Goal: Communication & Community: Participate in discussion

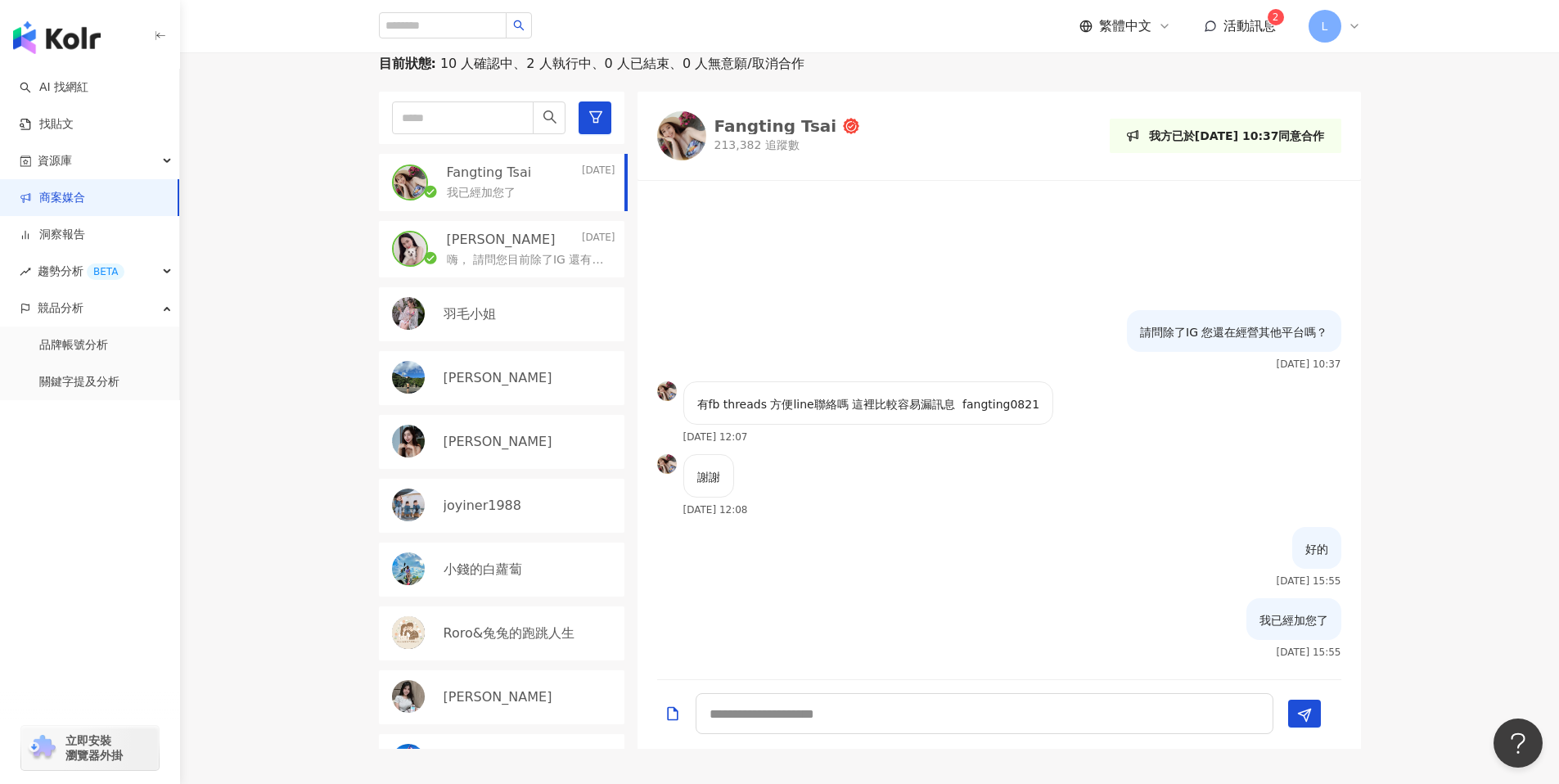
scroll to position [539, 0]
click at [832, 518] on div "謝謝 [DATE] 12:08" at bounding box center [999, 491] width 723 height 73
click at [66, 40] on img "button" at bounding box center [57, 37] width 88 height 33
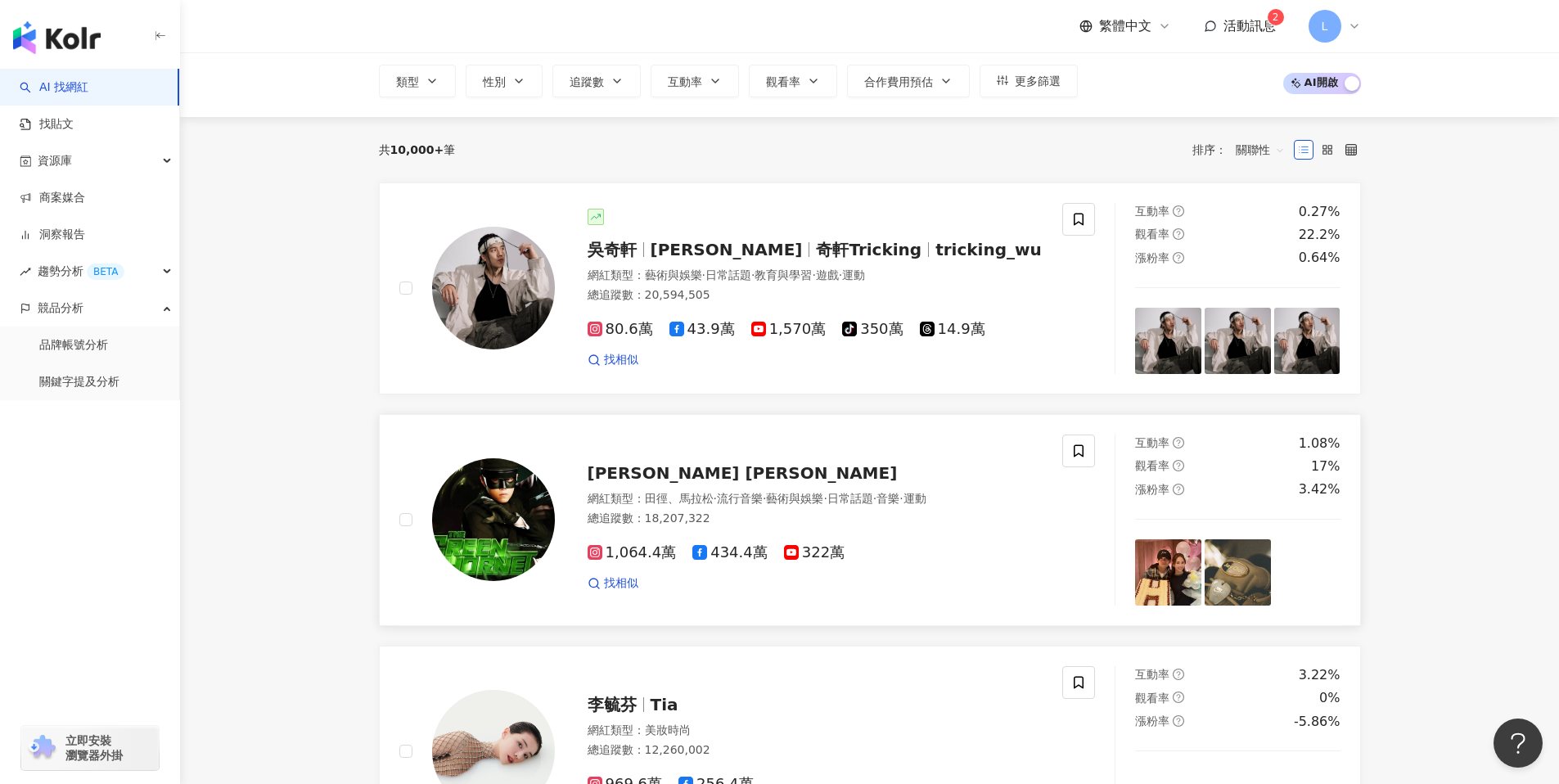
scroll to position [271, 0]
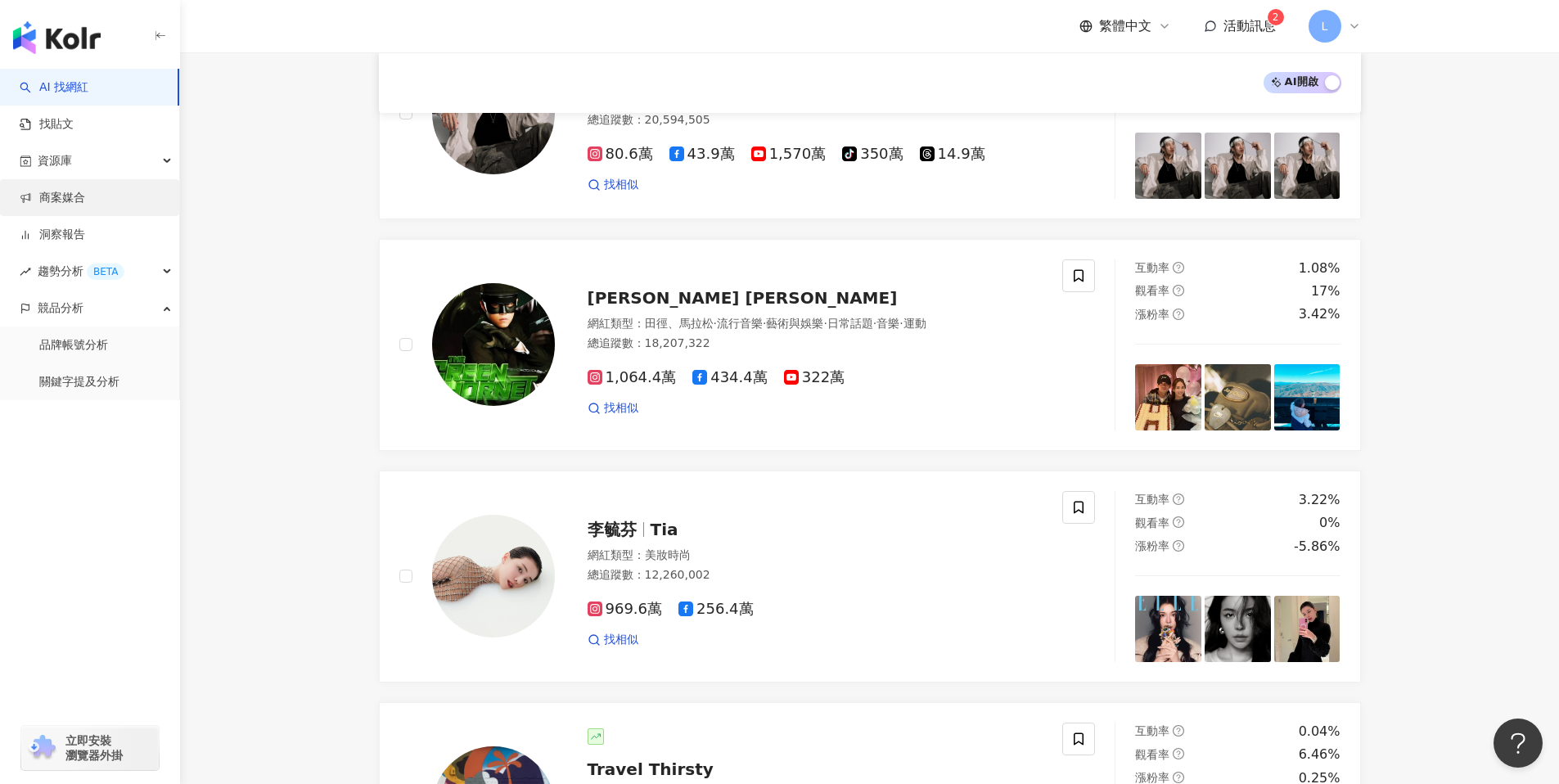
click at [85, 194] on link "商案媒合" at bounding box center [52, 197] width 65 height 17
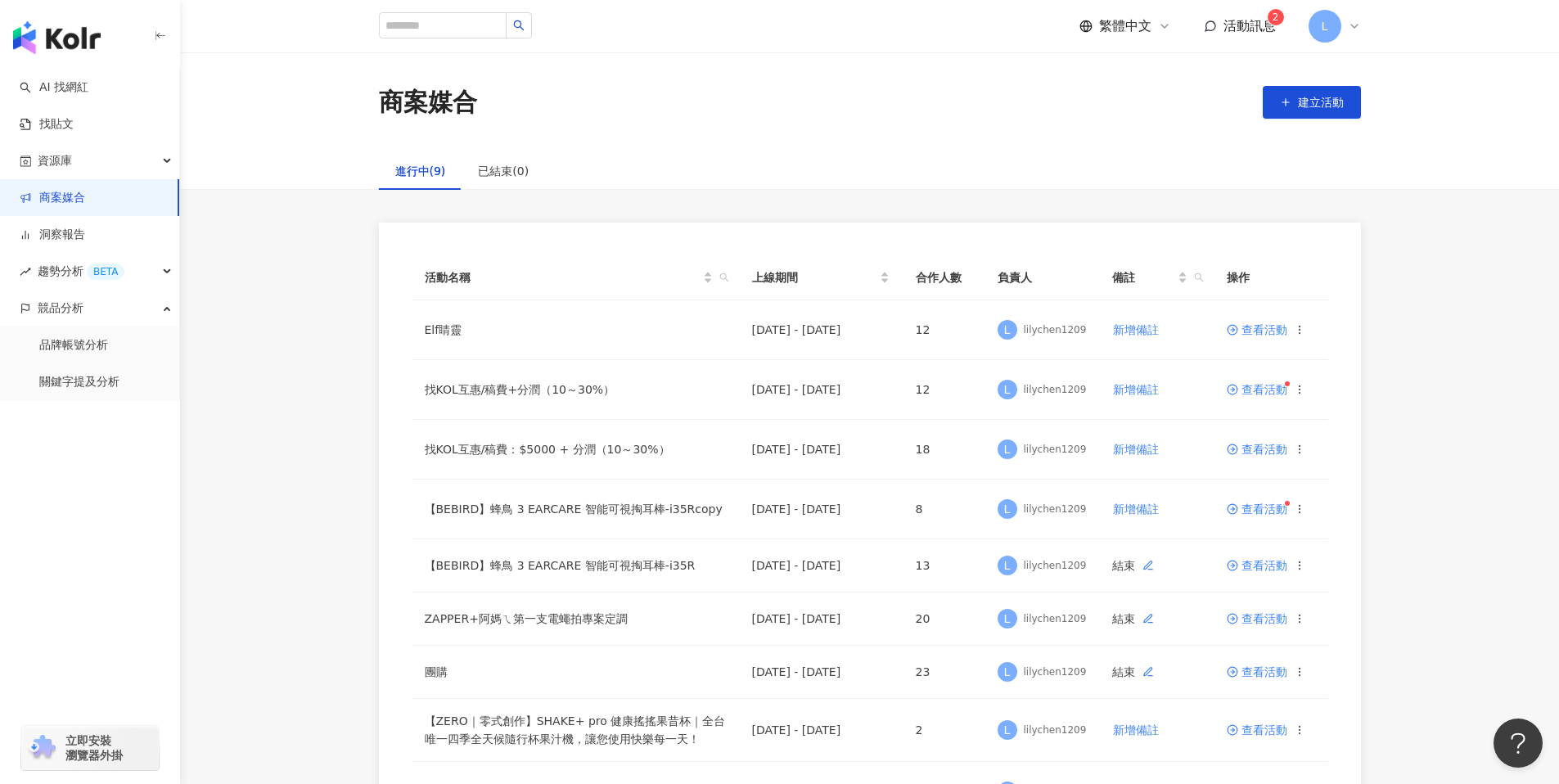
click at [1253, 23] on span "活動訊息" at bounding box center [1249, 26] width 52 height 16
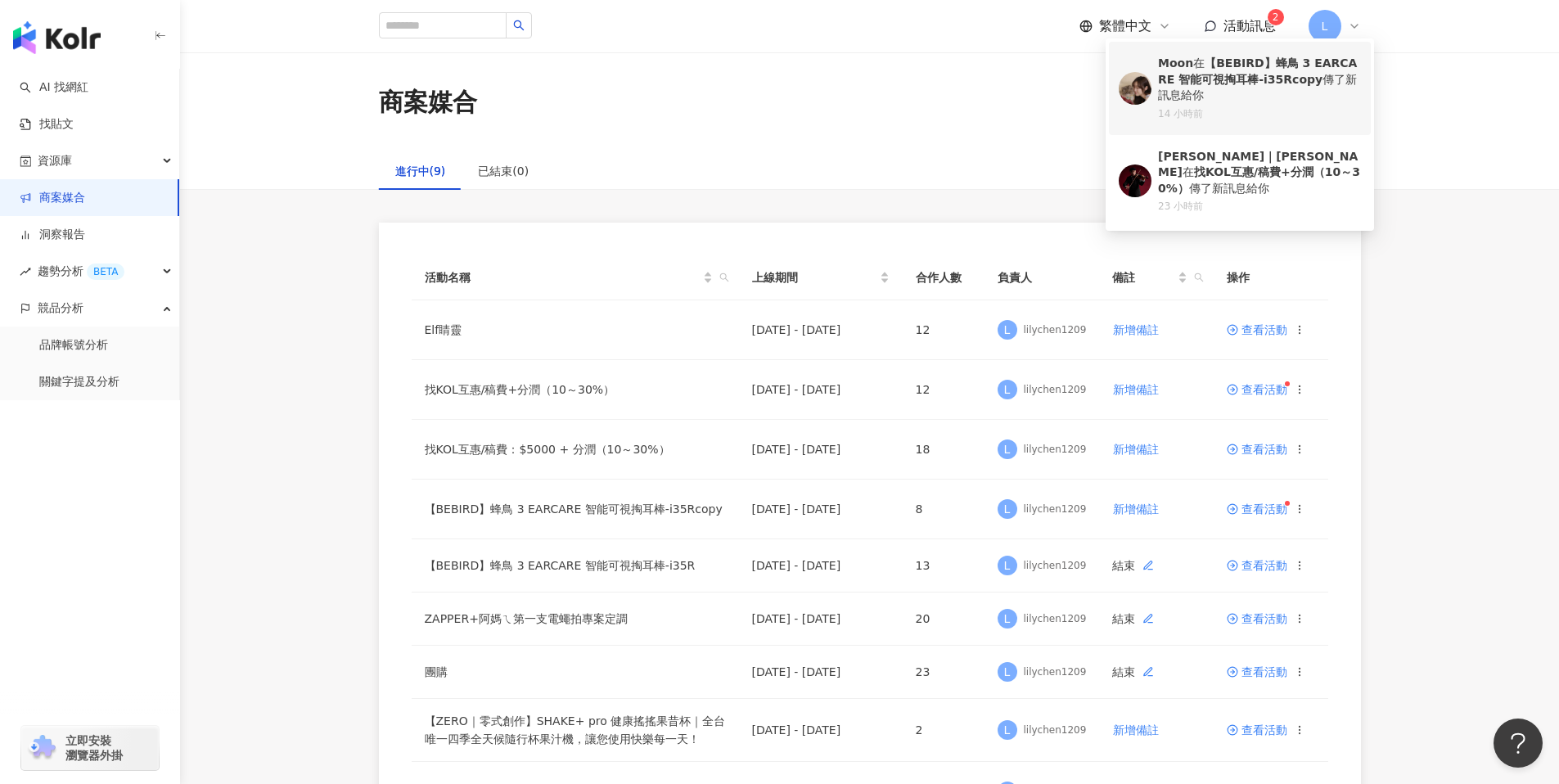
click at [1277, 95] on div "Moon 在 【BEBIRD】蜂鳥 3 EARCARE 智能可視掏耳棒-i35Rcopy 傳了新訊息給你" at bounding box center [1259, 80] width 203 height 49
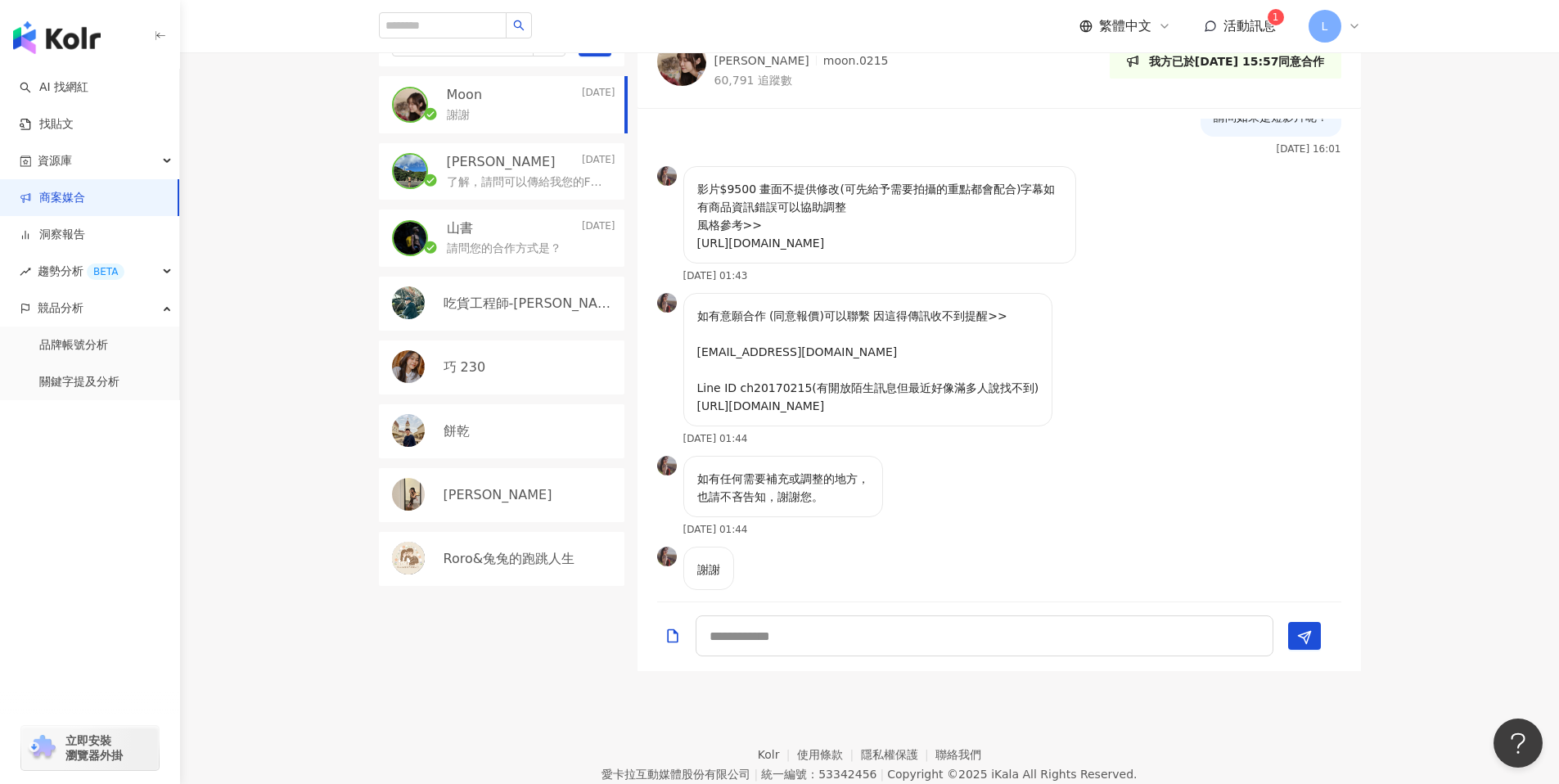
scroll to position [412, 0]
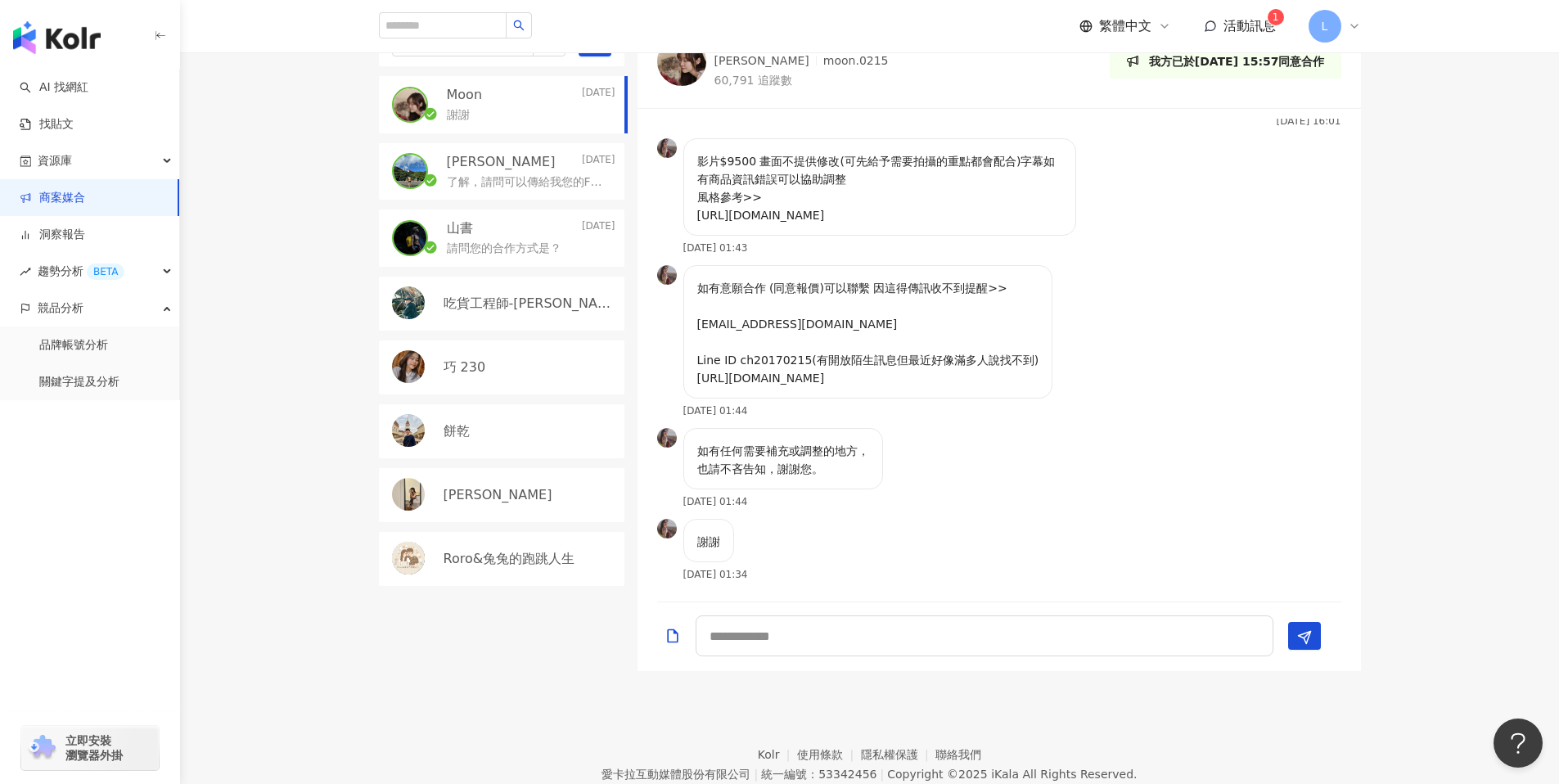
click at [494, 168] on div "[PERSON_NAME][DATE]" at bounding box center [531, 162] width 169 height 18
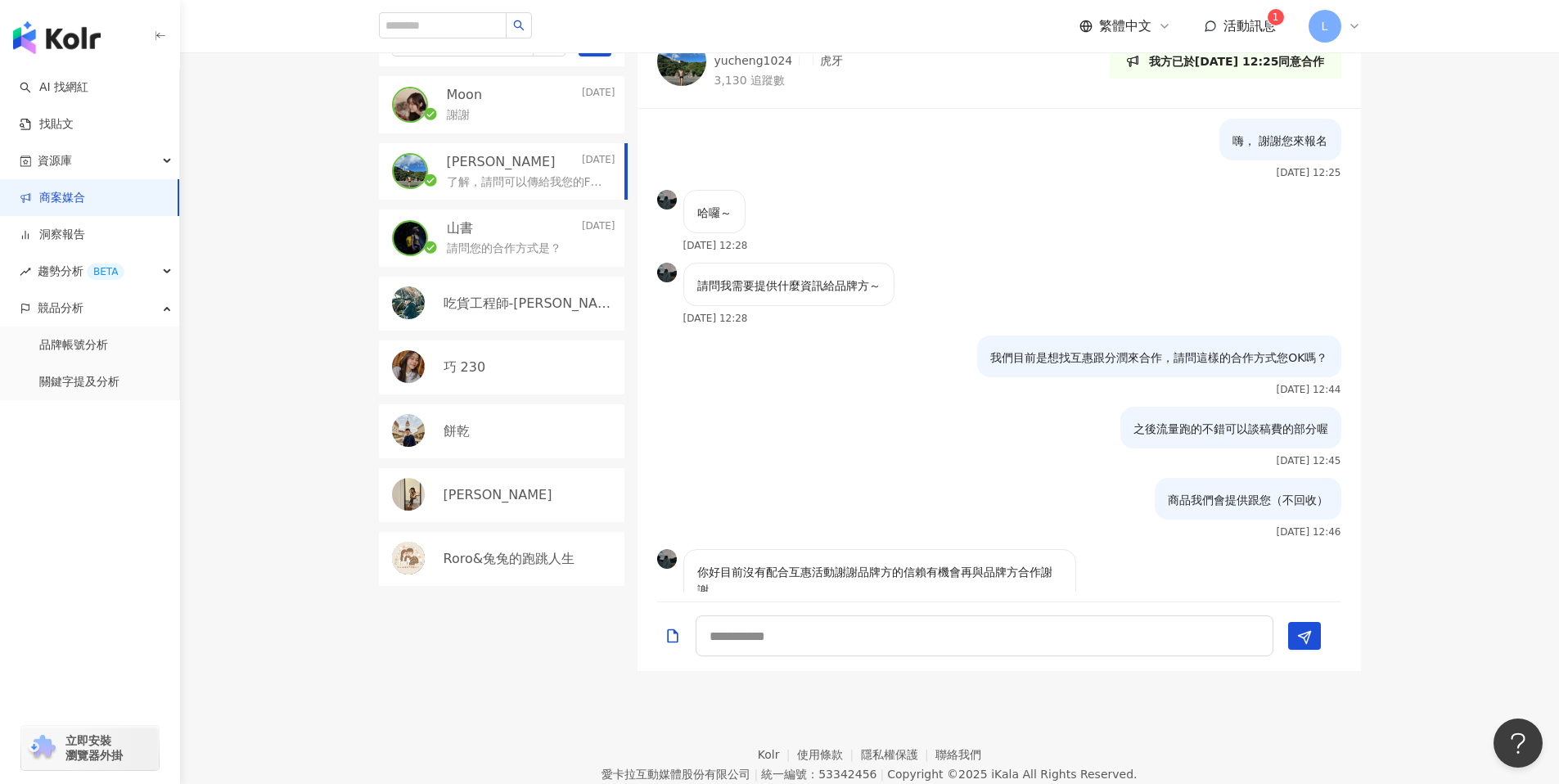
scroll to position [389, 0]
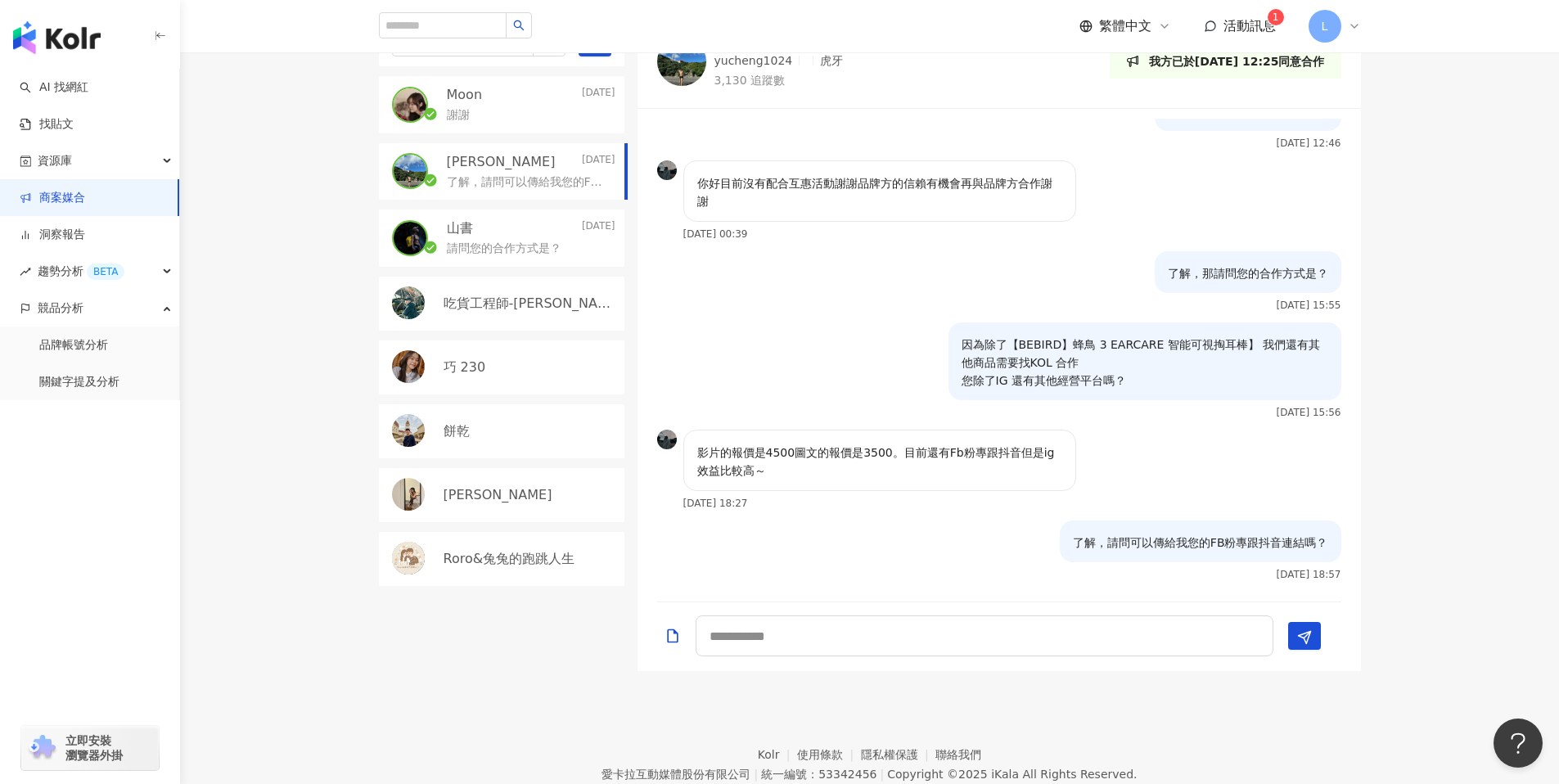
click at [504, 229] on div "山書 [DATE]" at bounding box center [531, 228] width 169 height 18
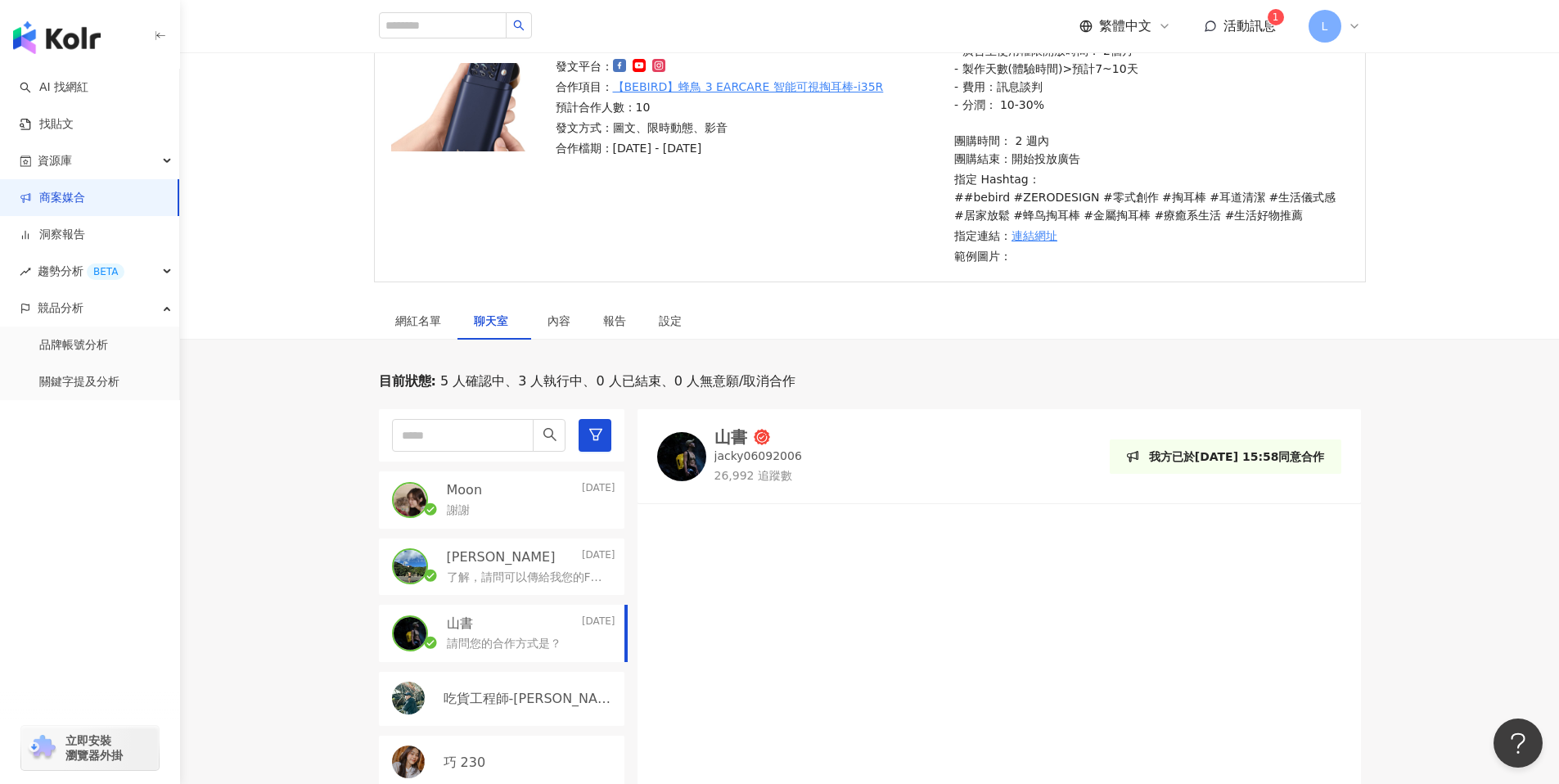
scroll to position [302, 0]
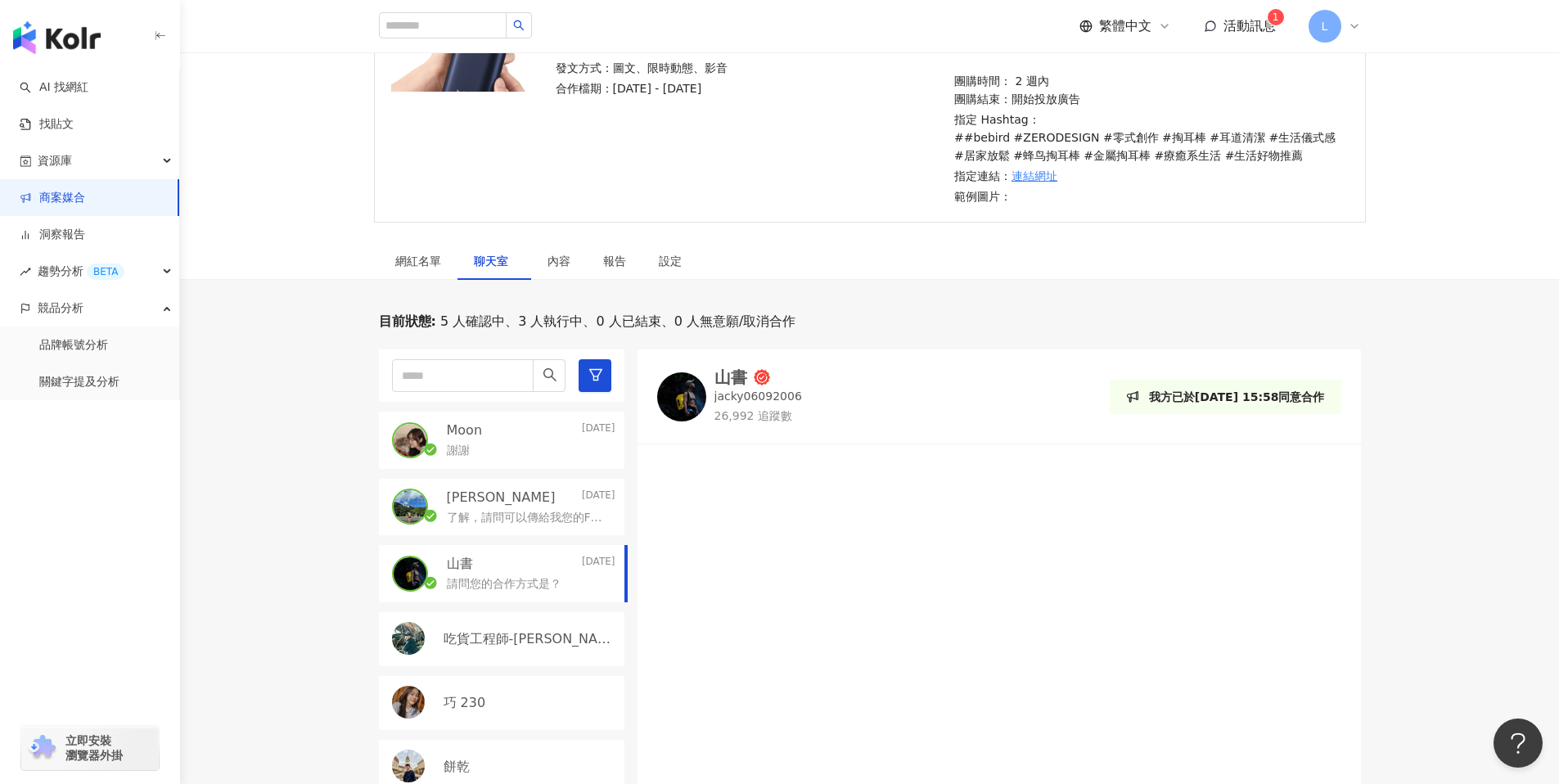
click at [1232, 20] on span "活動訊息" at bounding box center [1249, 26] width 52 height 16
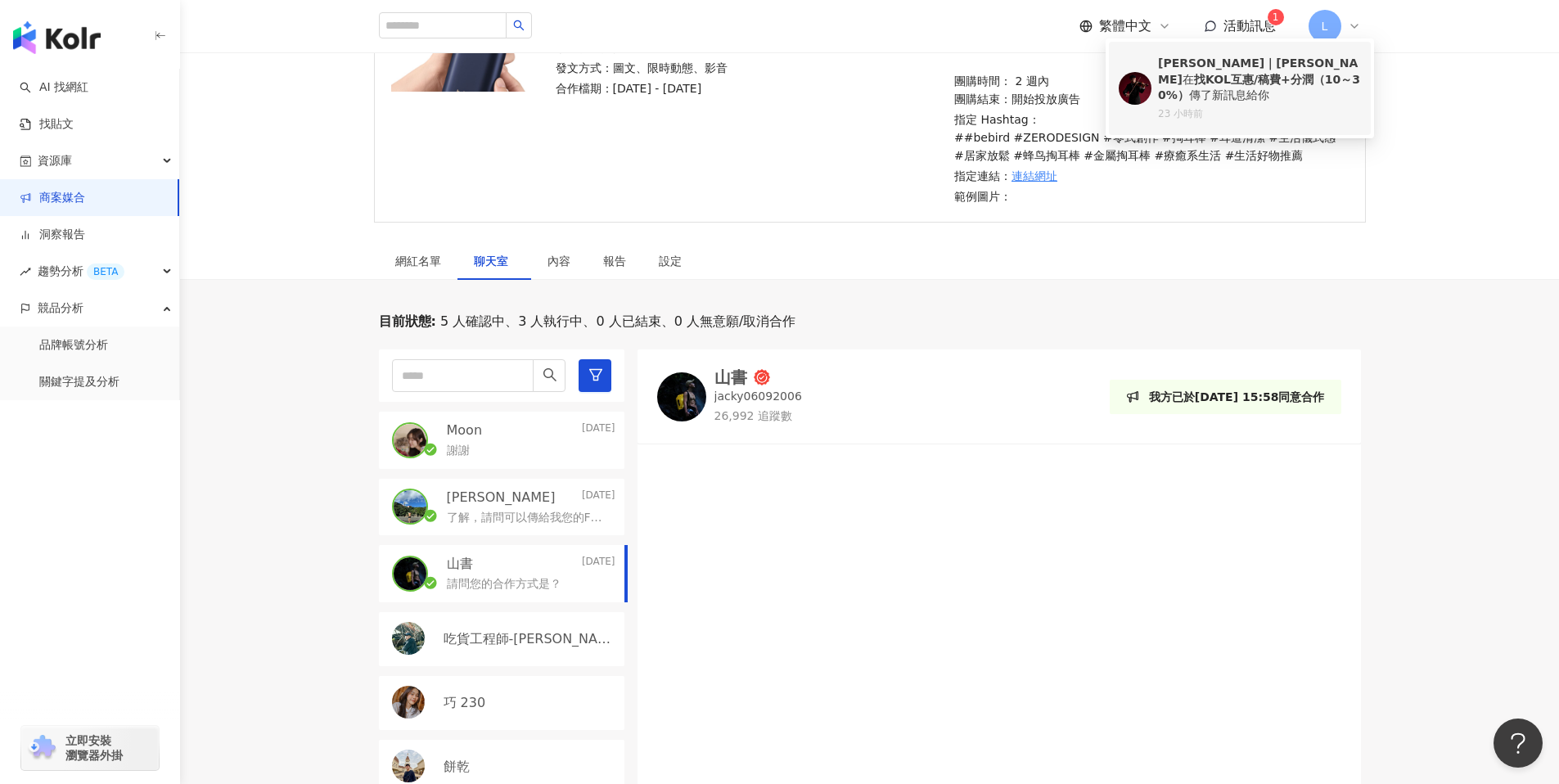
click at [1256, 81] on div "[PERSON_NAME]｜[PERSON_NAME] 在 找KOL互惠/稿費+分潤（10～30%） 傳了新訊息給你" at bounding box center [1259, 80] width 203 height 49
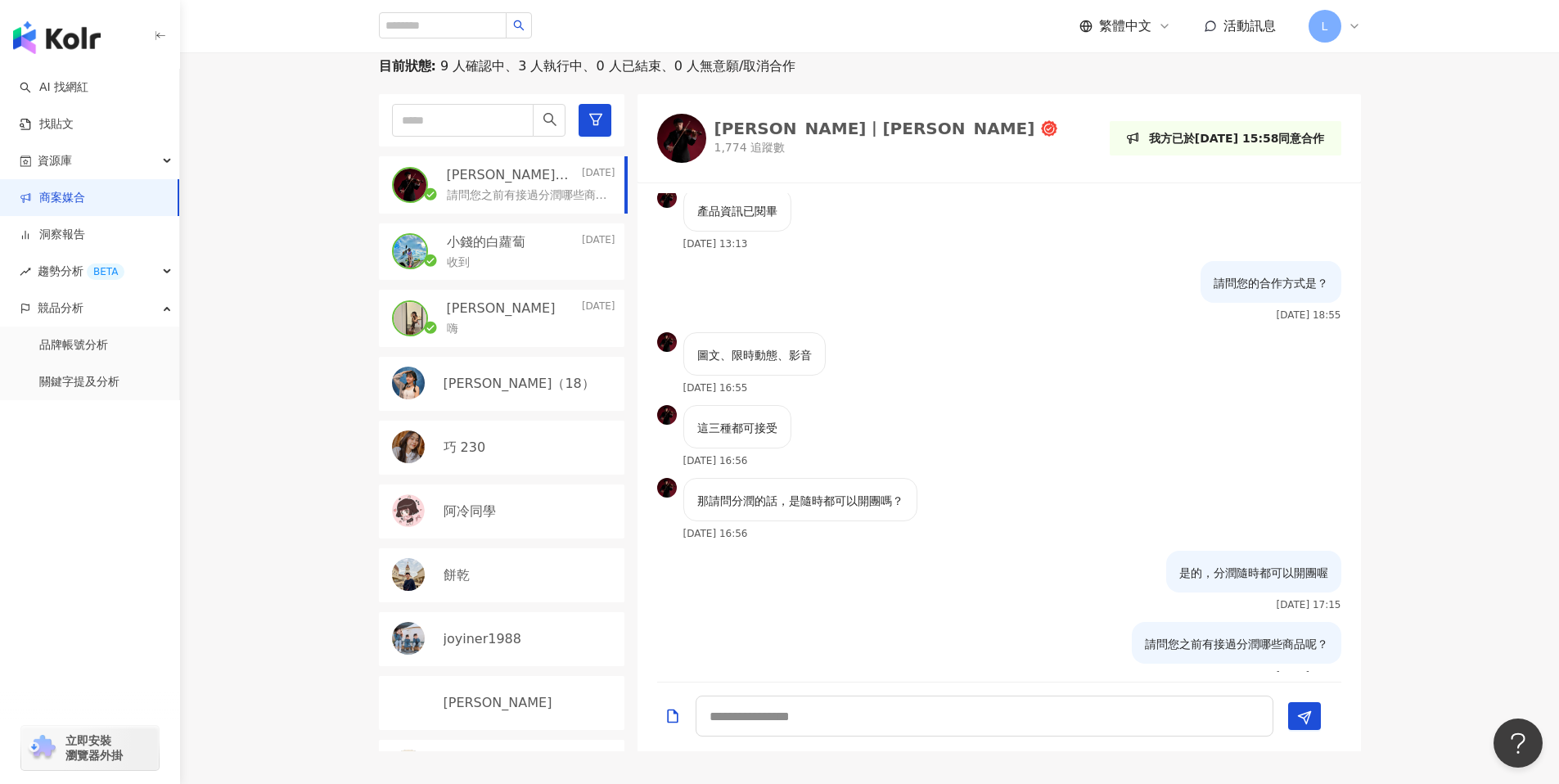
scroll to position [276, 0]
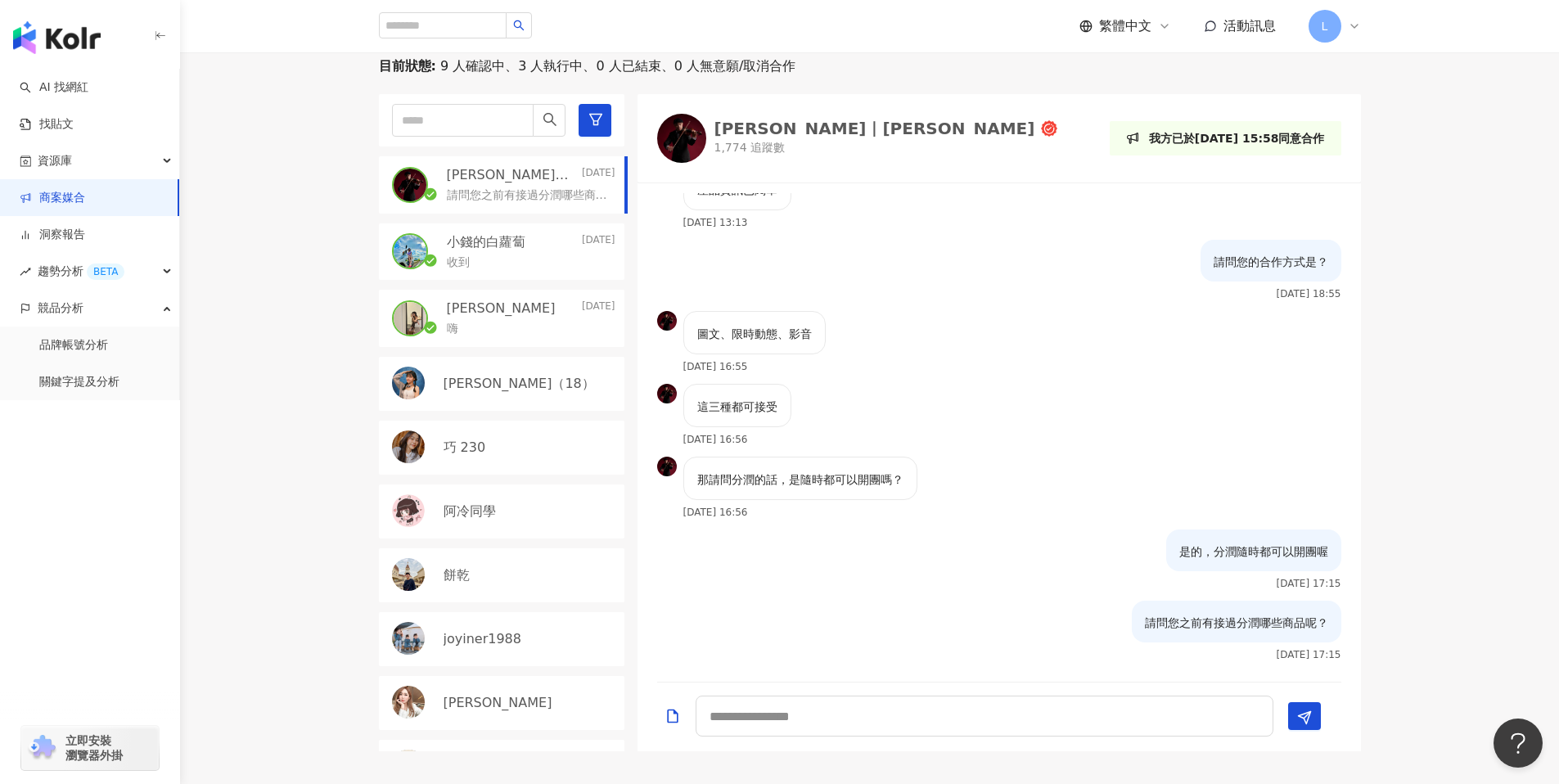
click at [1076, 463] on div "那請問分潤的話，是隨時都可以開團嗎？ [DATE] 16:56" at bounding box center [999, 493] width 723 height 73
click at [1447, 425] on div "目前狀態 : 9 人確認中、3 人執行中、0 人已結束、0 人無意願/取消合作 [PERSON_NAME]｜[PERSON_NAME] [DATE] 請問您之…" at bounding box center [869, 404] width 1379 height 694
click at [1426, 259] on div "目前狀態 : 9 人確認中、3 人執行中、0 人已結束、0 人無意願/取消合作 [PERSON_NAME]｜[PERSON_NAME] [DATE] 請問您之…" at bounding box center [869, 404] width 1379 height 694
click at [1524, 166] on div "目前狀態 : 9 人確認中、3 人執行中、0 人已結束、0 人無意願/取消合作 [PERSON_NAME]｜[PERSON_NAME] [DATE] 請問您之…" at bounding box center [869, 404] width 1379 height 694
click at [276, 385] on div "目前狀態 : 9 人確認中、3 人執行中、0 人已結束、0 人無意願/取消合作 [PERSON_NAME]｜[PERSON_NAME] [DATE] 請問您之…" at bounding box center [869, 404] width 1379 height 694
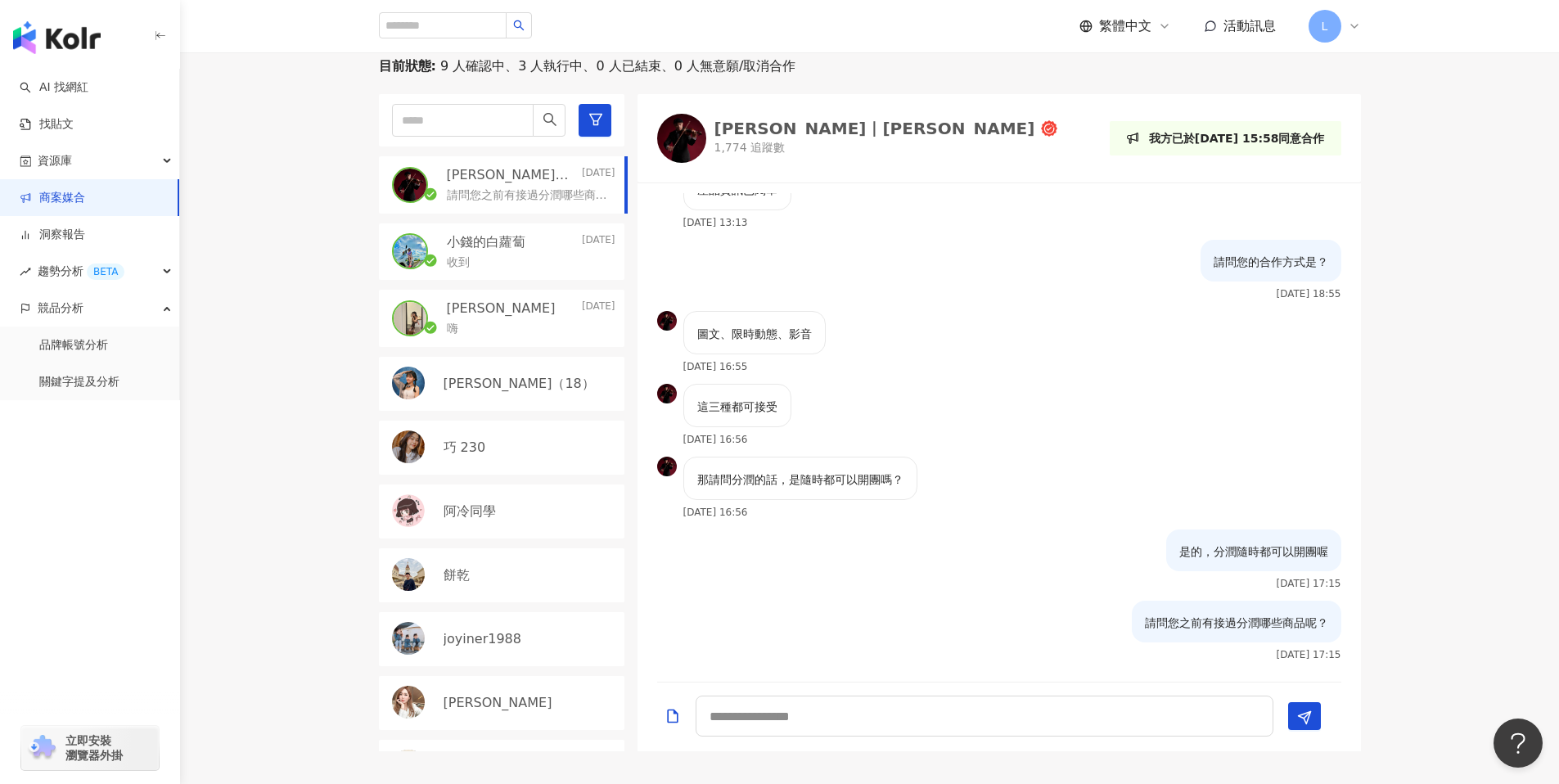
click at [1435, 391] on div "目前狀態 : 9 人確認中、3 人執行中、0 人已結束、0 人無意願/取消合作 [PERSON_NAME]｜[PERSON_NAME] [DATE] 請問您之…" at bounding box center [869, 404] width 1379 height 694
click at [356, 355] on div "目前狀態 : 9 人確認中、3 人執行中、0 人已結束、0 人無意願/取消合作 [PERSON_NAME]｜[PERSON_NAME] [DATE] 請問您之…" at bounding box center [869, 404] width 1048 height 694
drag, startPoint x: 1469, startPoint y: 205, endPoint x: 1494, endPoint y: 5, distance: 201.6
click at [1469, 204] on div "目前狀態 : 9 人確認中、3 人執行中、0 人已結束、0 人無意願/取消合作 [PERSON_NAME]｜[PERSON_NAME] [DATE] 請問您之…" at bounding box center [869, 404] width 1379 height 694
